Goal: Find specific page/section: Find specific page/section

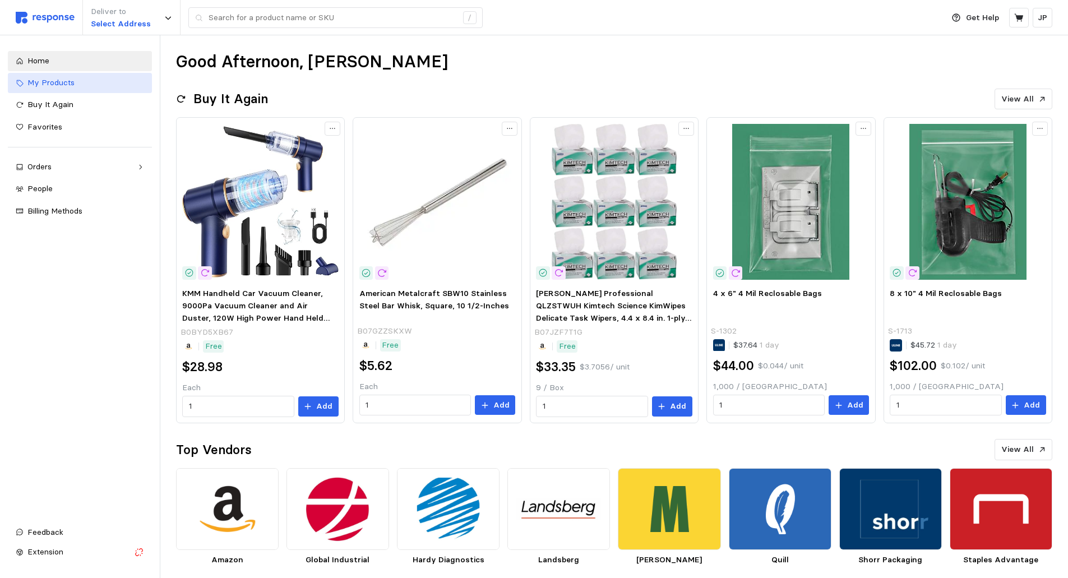
click at [57, 85] on span "My Products" at bounding box center [50, 82] width 47 height 10
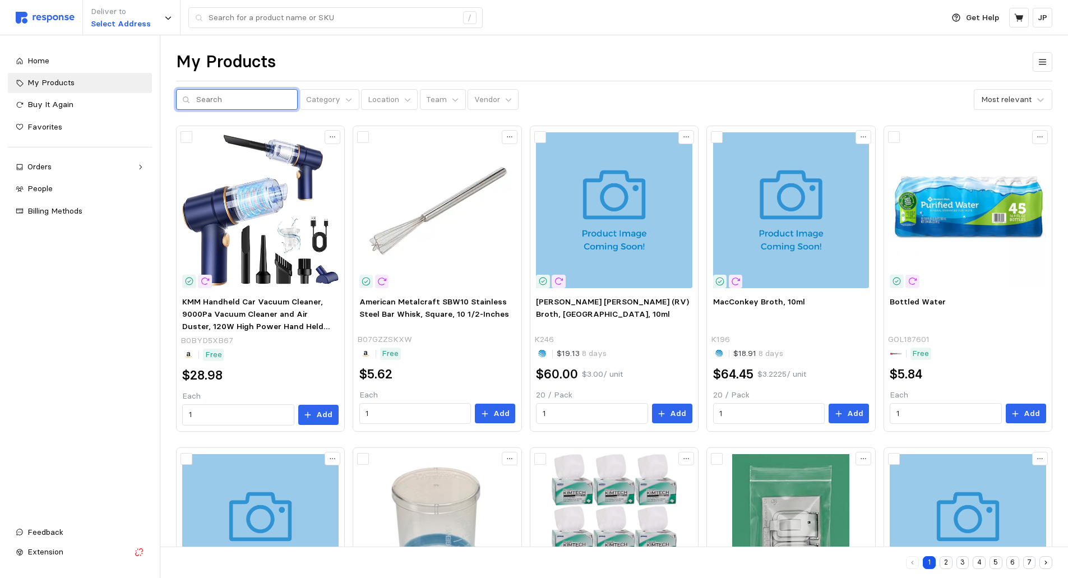
click at [199, 99] on input "text" at bounding box center [243, 100] width 95 height 20
type input "wiegh boats"
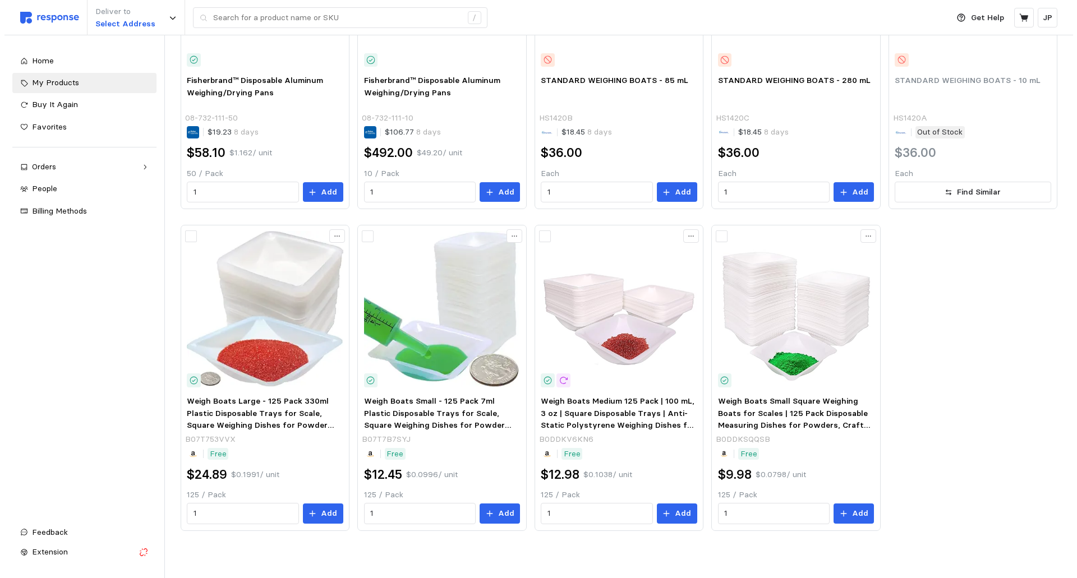
scroll to position [109, 0]
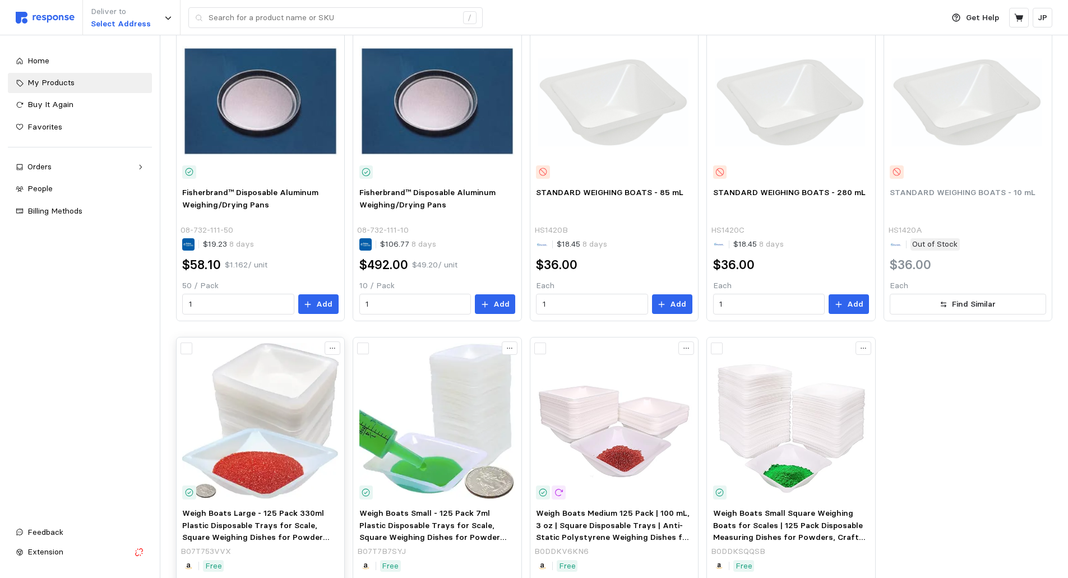
click at [232, 453] on img at bounding box center [260, 421] width 156 height 156
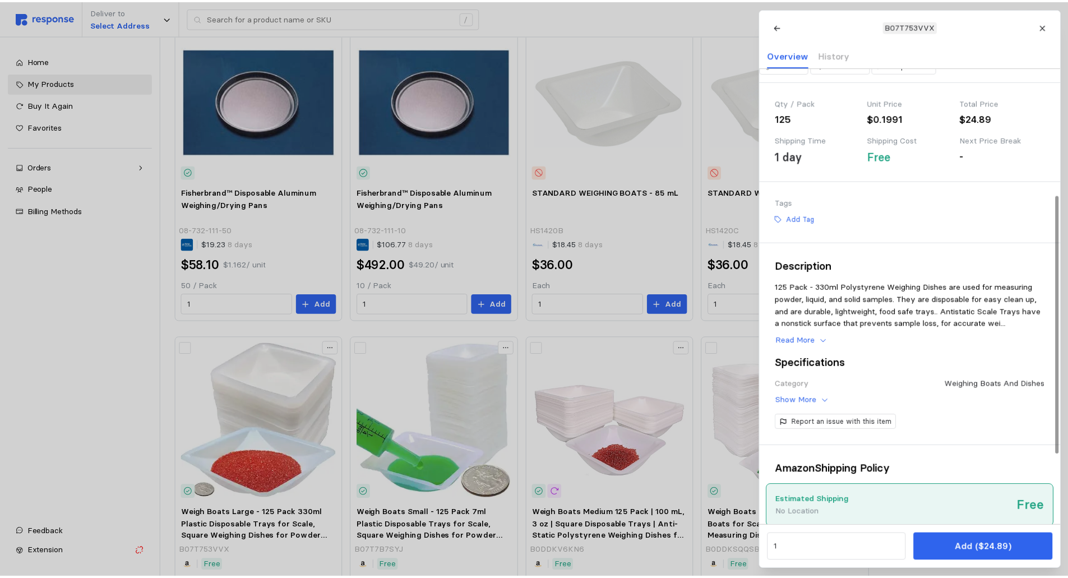
scroll to position [348, 0]
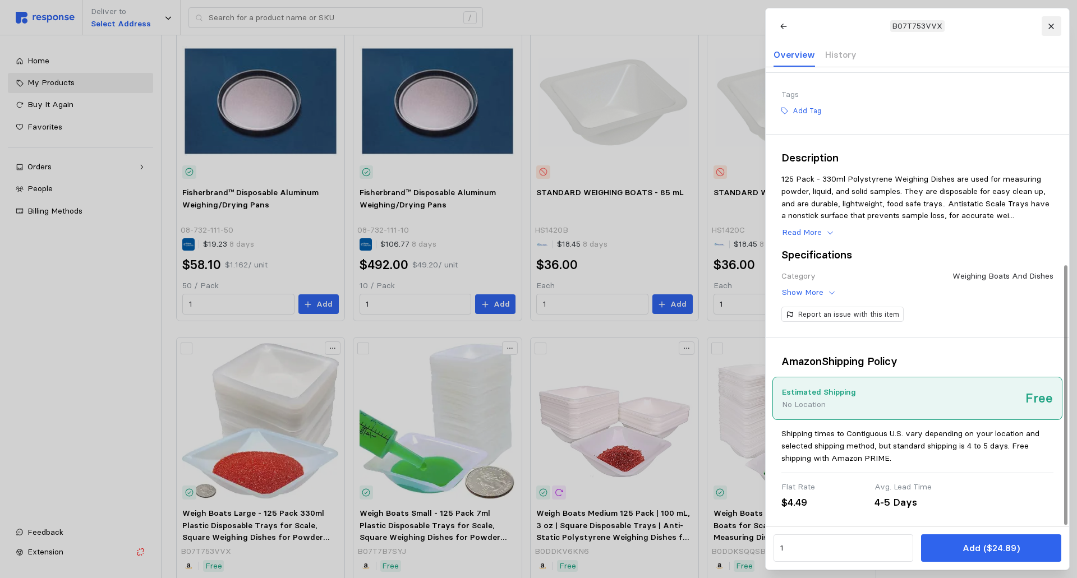
click at [1055, 27] on button at bounding box center [1051, 26] width 20 height 20
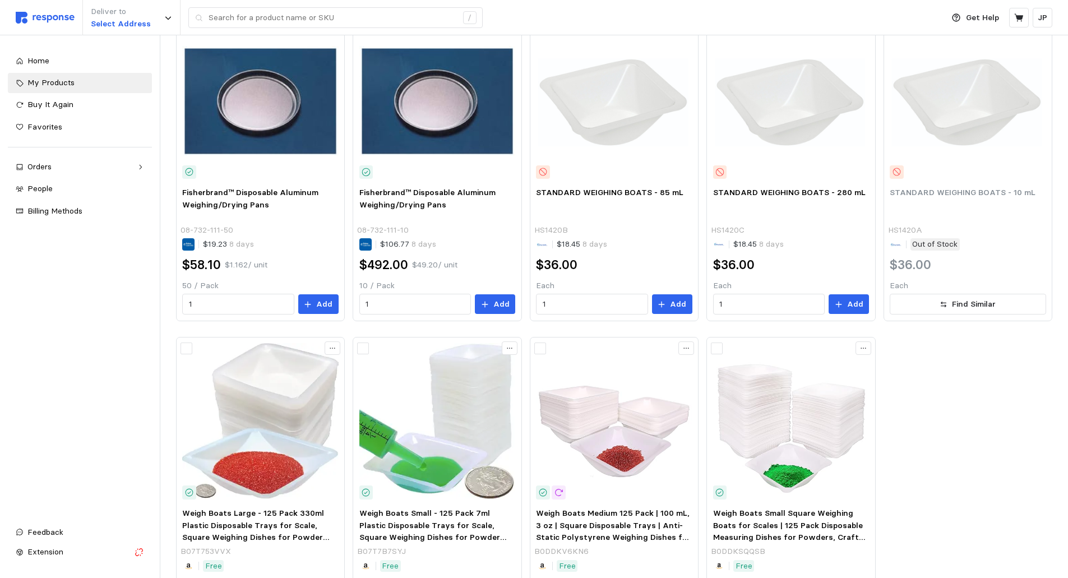
scroll to position [0, 0]
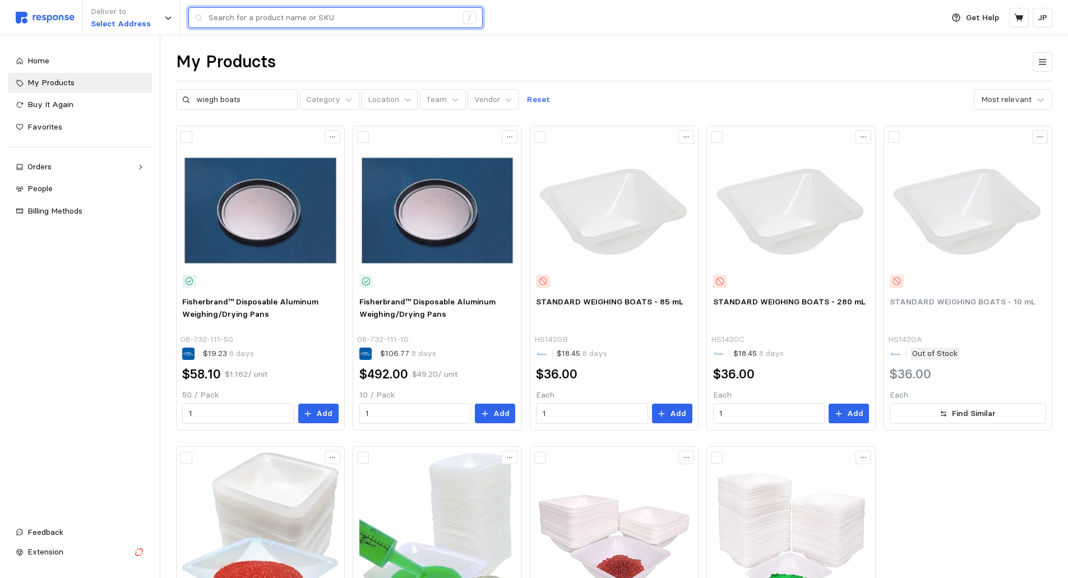
click at [260, 8] on input "text" at bounding box center [333, 18] width 248 height 20
click at [259, 13] on input "text" at bounding box center [333, 18] width 248 height 20
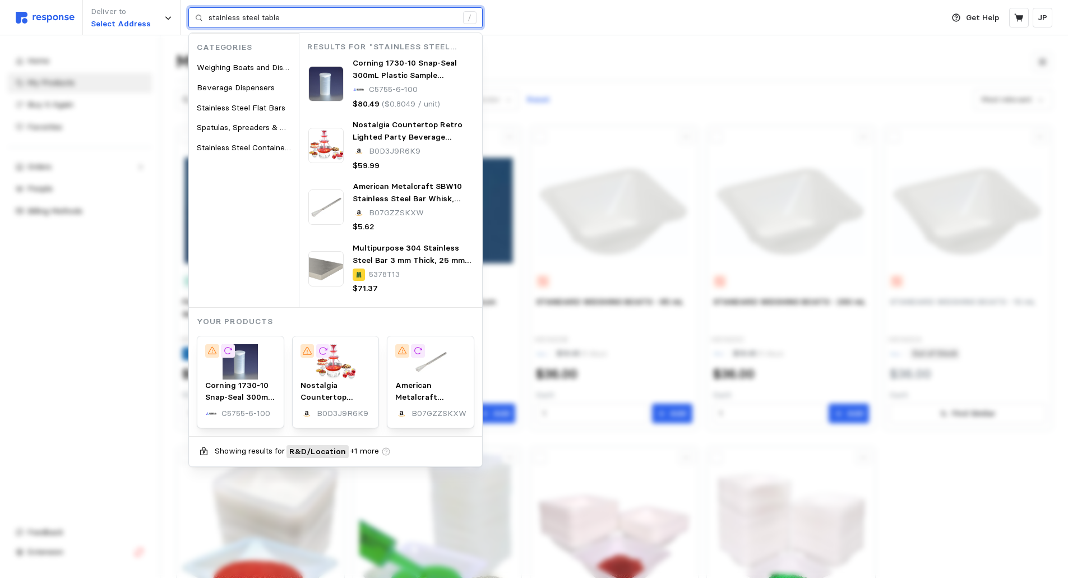
type input "stainless steel table"
